Goal: Transaction & Acquisition: Purchase product/service

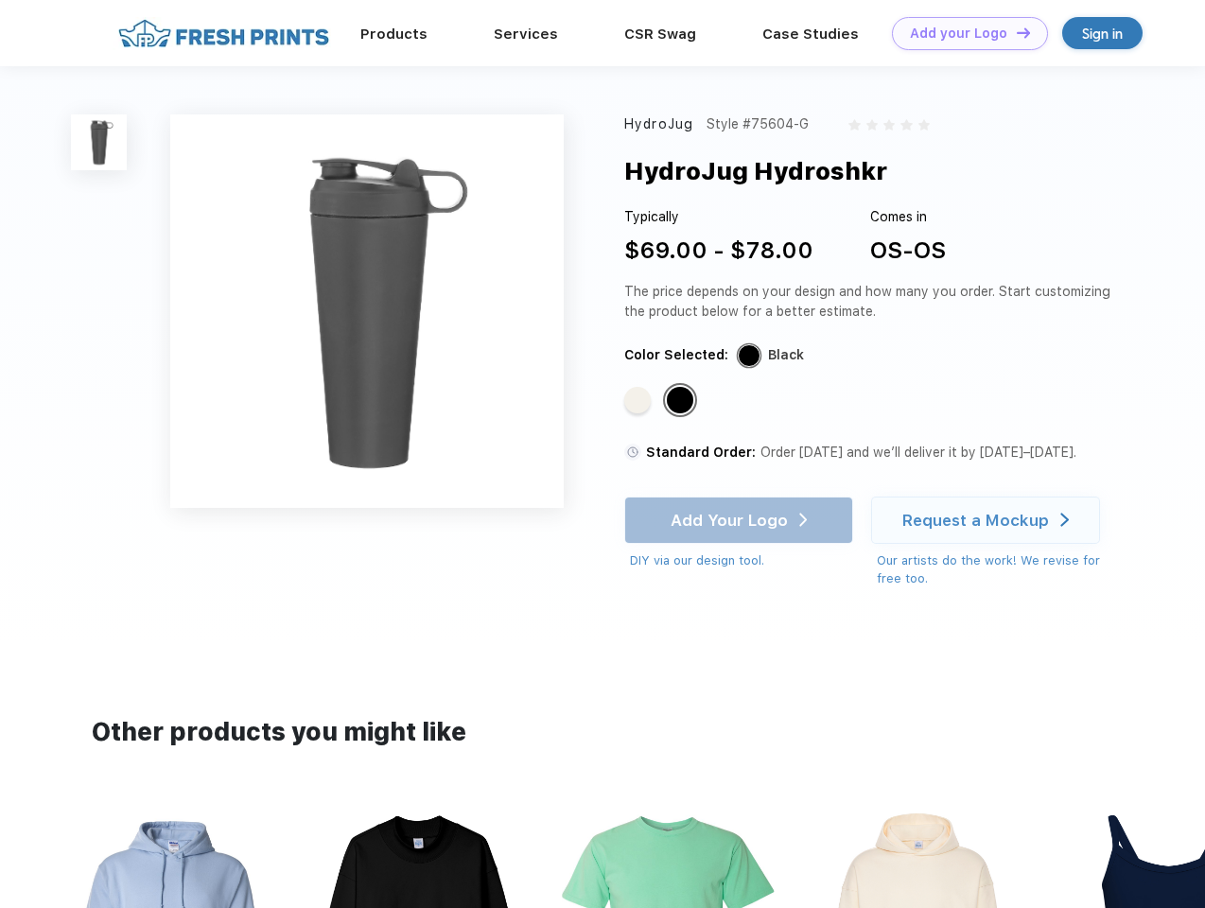
click at [963, 33] on link "Add your Logo Design Tool" at bounding box center [970, 33] width 156 height 33
click at [0, 0] on div "Design Tool" at bounding box center [0, 0] width 0 height 0
click at [1015, 32] on link "Add your Logo Design Tool" at bounding box center [970, 33] width 156 height 33
click at [99, 142] on img at bounding box center [99, 142] width 56 height 56
click at [639, 401] on div "Standard Color" at bounding box center [637, 400] width 26 height 26
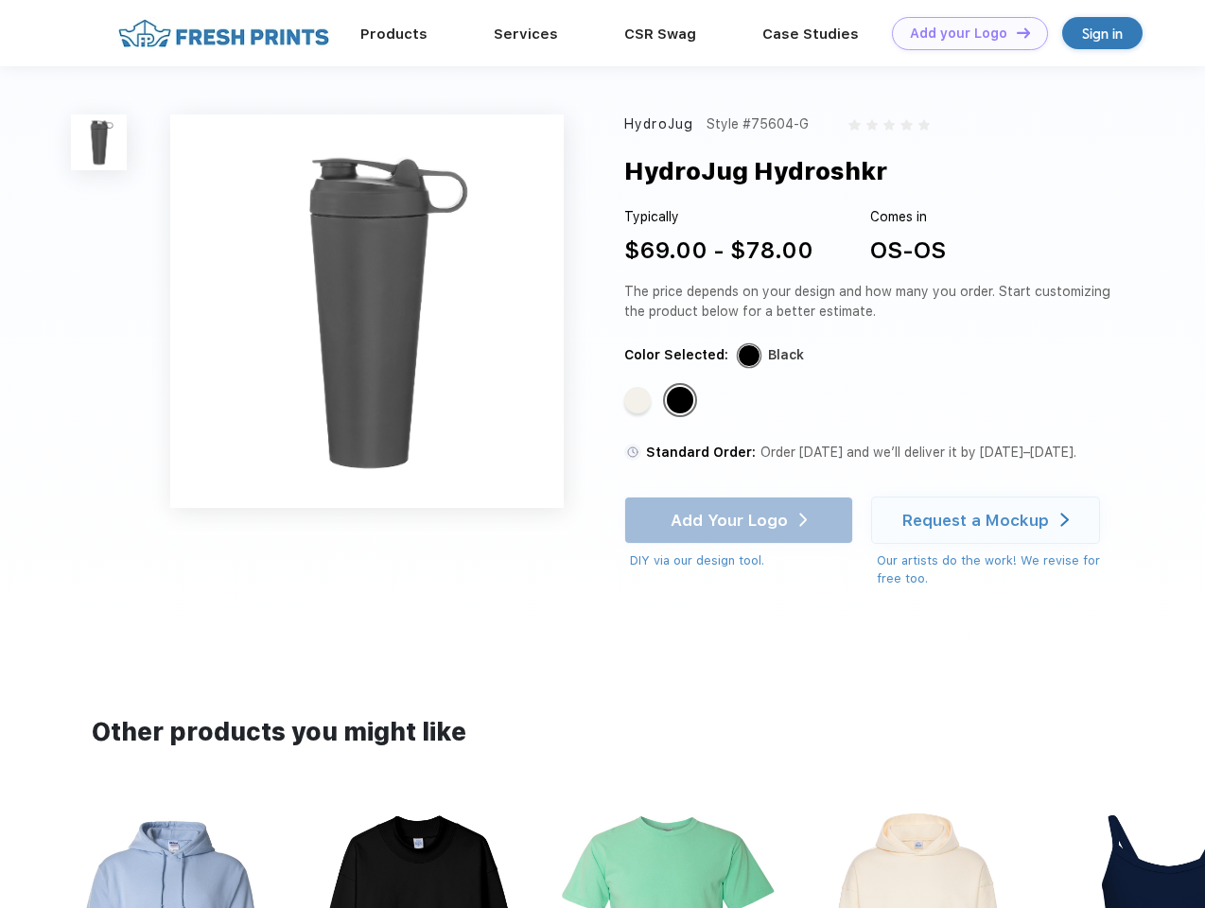
click at [682, 401] on div "Standard Color" at bounding box center [680, 400] width 26 height 26
click at [740, 520] on div "Add Your Logo DIY via our design tool. Ah shoot! This product isn't up in our d…" at bounding box center [738, 533] width 229 height 74
click at [988, 520] on div "Request a Mockup" at bounding box center [975, 520] width 147 height 19
click at [602, 857] on img at bounding box center [668, 926] width 212 height 241
